Goal: Transaction & Acquisition: Obtain resource

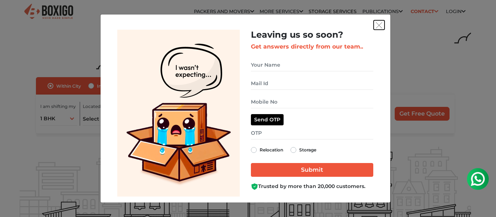
click at [382, 24] on img "get free quote dialog" at bounding box center [379, 25] width 7 height 7
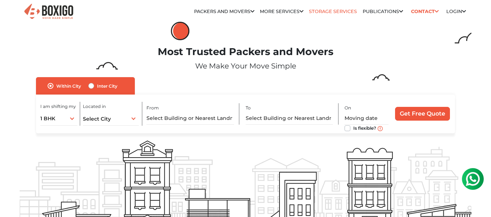
click at [329, 11] on link "Storage Services" at bounding box center [333, 11] width 48 height 5
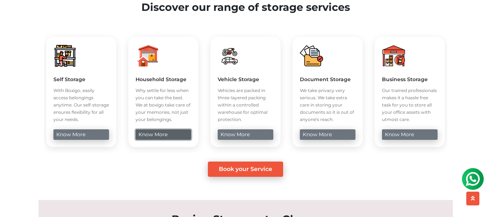
click at [175, 140] on link "know more" at bounding box center [163, 135] width 56 height 11
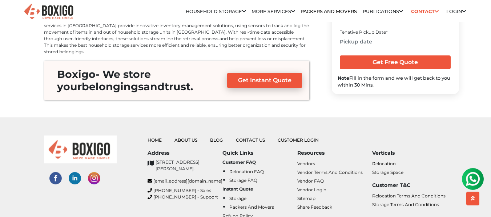
scroll to position [2874, 0]
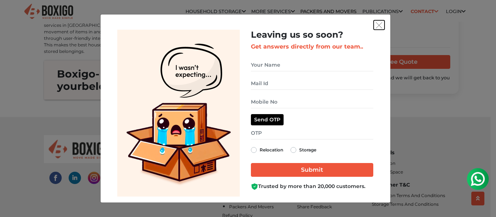
click at [381, 25] on img "get free quote dialog" at bounding box center [379, 25] width 7 height 7
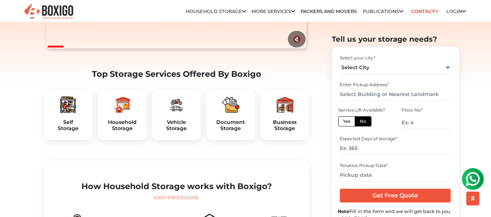
scroll to position [130, 0]
